Goal: Find specific page/section: Find specific page/section

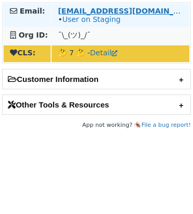
click at [84, 8] on strong "[EMAIL_ADDRESS][DOMAIN_NAME]" at bounding box center [129, 11] width 142 height 8
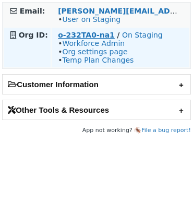
click at [106, 37] on strong "o-232TA0-na1" at bounding box center [86, 35] width 57 height 8
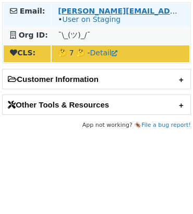
click at [73, 12] on strong "[PERSON_NAME][EMAIL_ADDRESS][DOMAIN_NAME]" at bounding box center [163, 11] width 210 height 8
click at [77, 9] on strong "[PERSON_NAME][EMAIL_ADDRESS][DOMAIN_NAME]" at bounding box center [163, 11] width 210 height 8
click at [72, 9] on strong "[PERSON_NAME][EMAIL_ADDRESS][DOMAIN_NAME]" at bounding box center [163, 11] width 210 height 8
